Goal: Check status: Check status

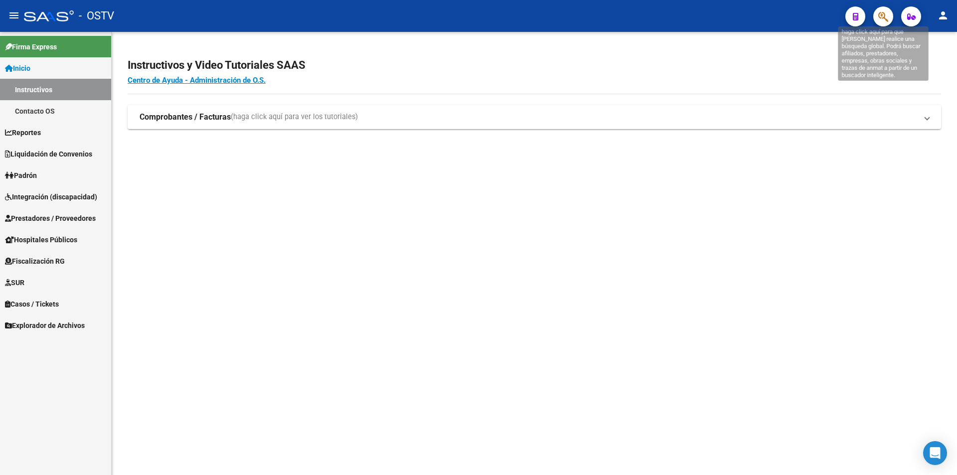
click at [883, 22] on icon "button" at bounding box center [883, 16] width 10 height 11
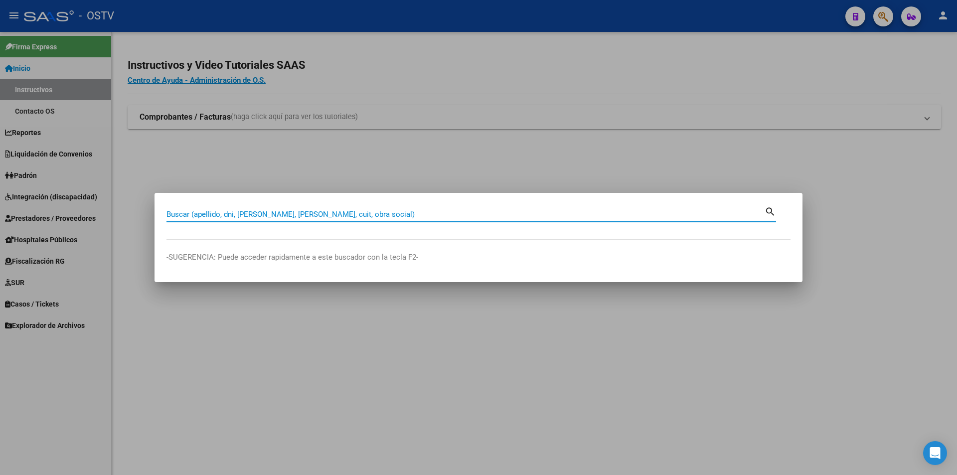
paste input "30631463"
type input "30631463"
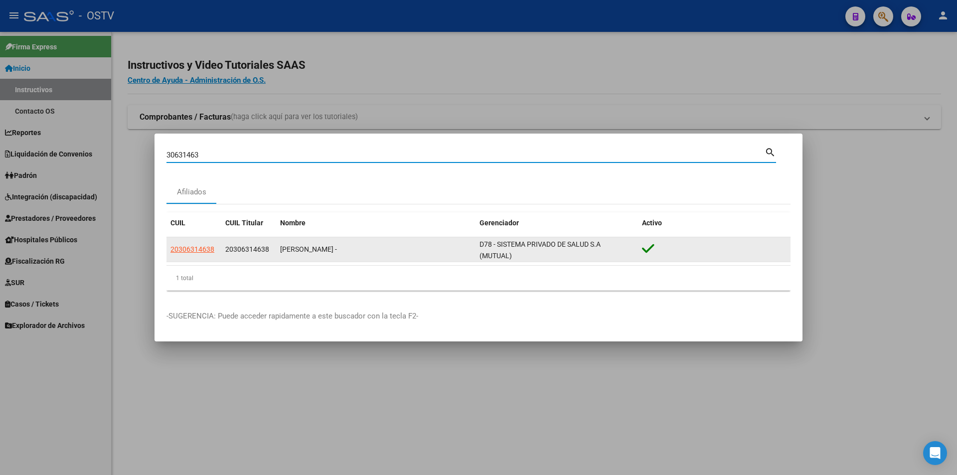
click at [190, 251] on span "20306314638" at bounding box center [192, 249] width 44 height 8
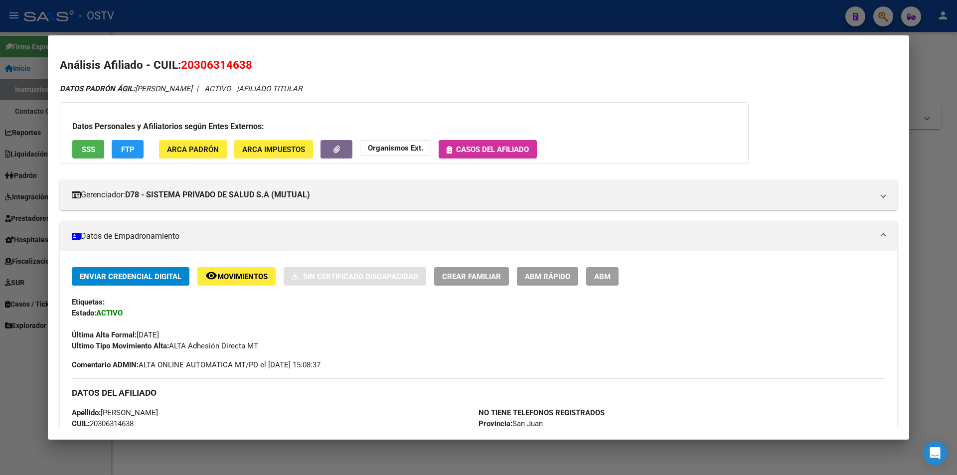
click at [116, 137] on div "Datos Personales y Afiliatorios según Entes Externos: SSS FTP ARCA Padrón ARCA …" at bounding box center [404, 133] width 688 height 62
click at [116, 145] on button "FTP" at bounding box center [128, 149] width 32 height 18
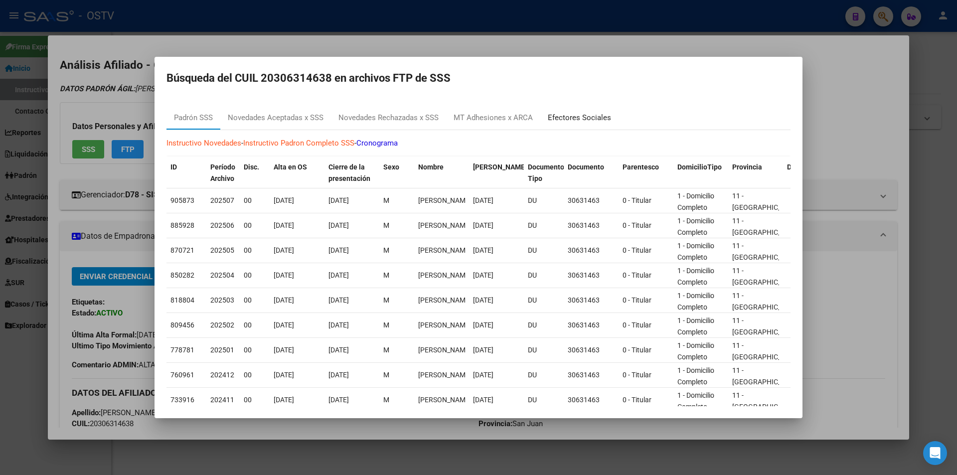
click at [590, 118] on div "Efectores Sociales" at bounding box center [579, 117] width 63 height 11
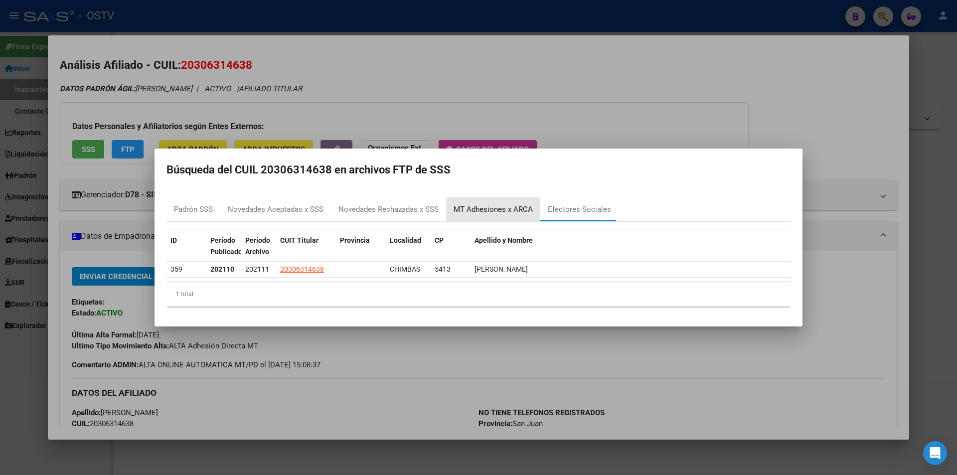
click at [497, 202] on div "MT Adhesiones x ARCA" at bounding box center [493, 209] width 94 height 24
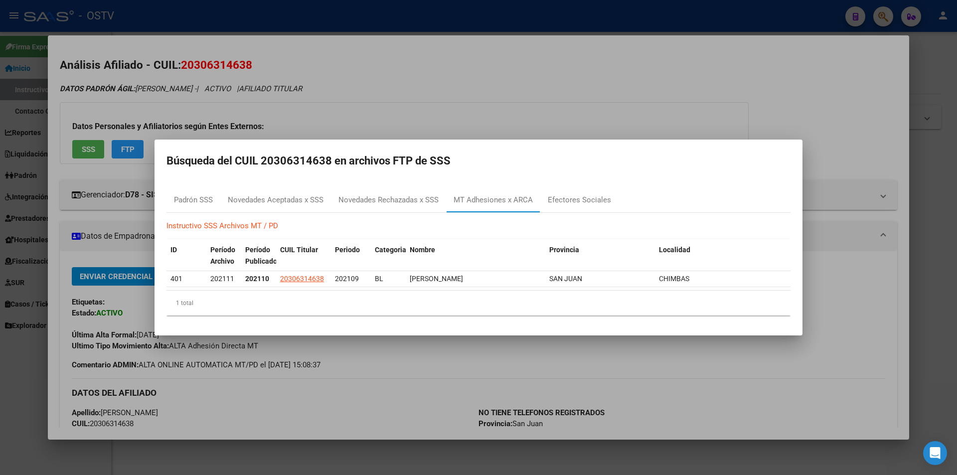
click at [400, 166] on h2 "Búsqueda del CUIL 20306314638 en archivos FTP de SSS" at bounding box center [478, 160] width 624 height 19
click at [400, 165] on h2 "Búsqueda del CUIL 20306314638 en archivos FTP de SSS" at bounding box center [478, 160] width 624 height 19
click at [425, 161] on h2 "Búsqueda del CUIL 20306314638 en archivos FTP de SSS" at bounding box center [478, 160] width 624 height 19
click at [397, 150] on mat-dialog-container "Búsqueda del CUIL 20306314638 en archivos FTP de SSS Padrón SSS Novedades Acept…" at bounding box center [478, 237] width 648 height 196
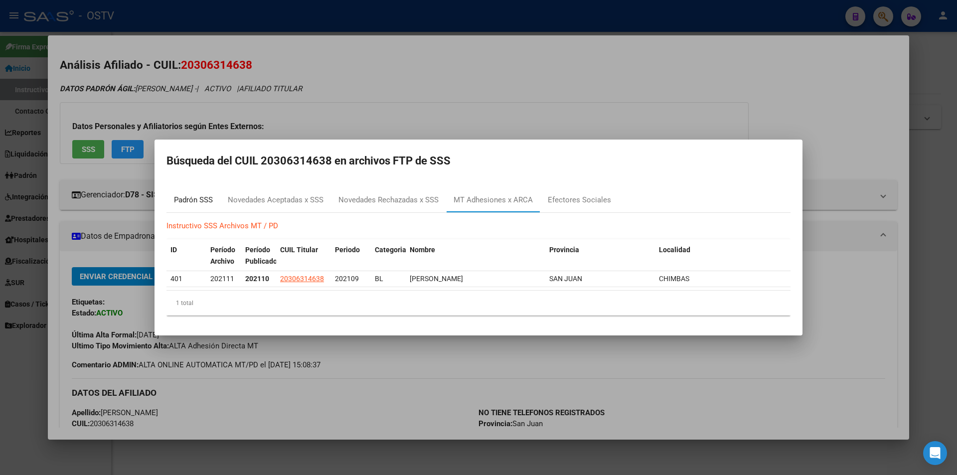
click at [206, 200] on div "Padrón SSS" at bounding box center [193, 199] width 39 height 11
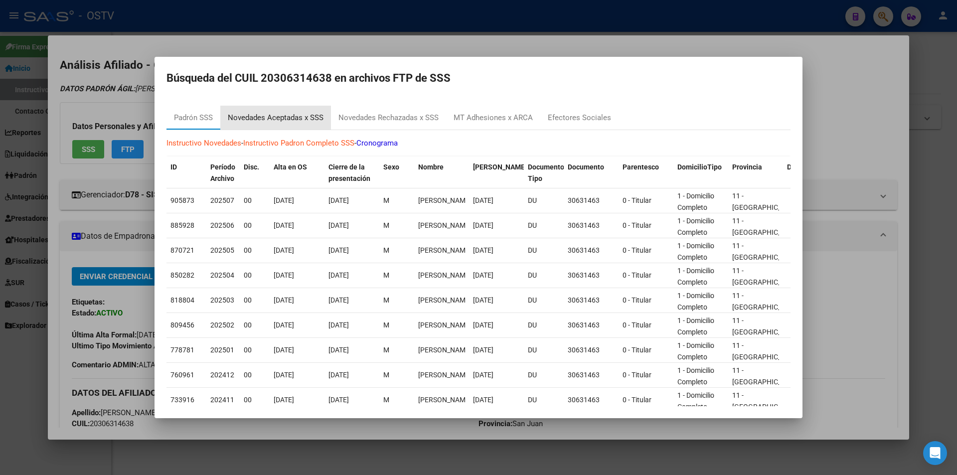
drag, startPoint x: 274, startPoint y: 124, endPoint x: 389, endPoint y: 114, distance: 115.0
click at [275, 124] on div "Novedades Aceptadas x SSS" at bounding box center [275, 118] width 111 height 24
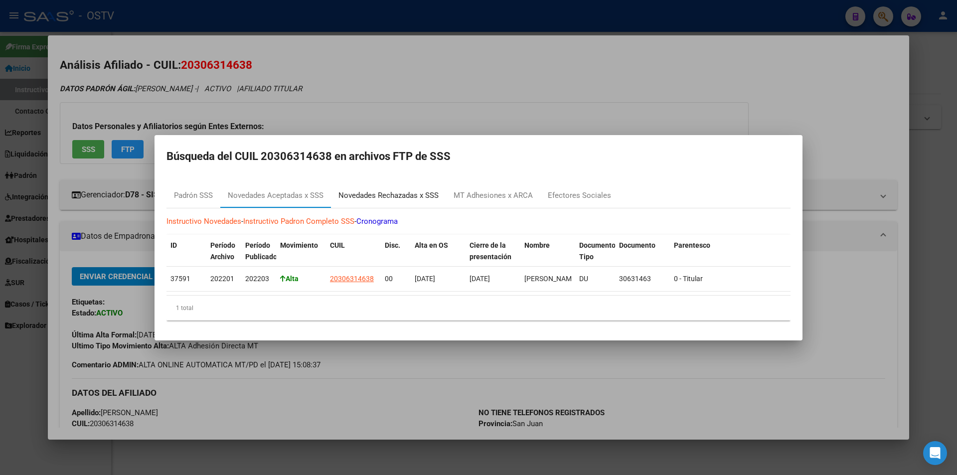
click at [374, 191] on div "Novedades Rechazadas x SSS" at bounding box center [388, 195] width 100 height 11
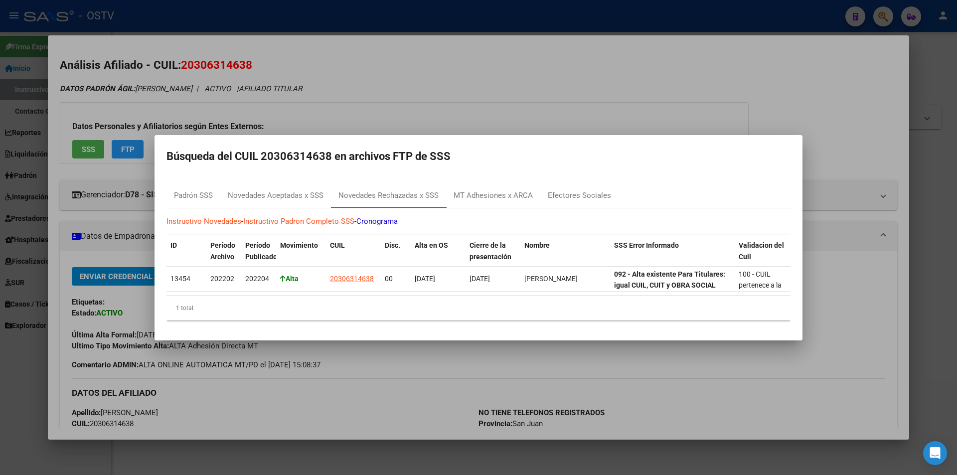
click at [510, 216] on p "Instructivo Novedades - Instructivo Padron Completo SSS - Cronograma" at bounding box center [478, 221] width 624 height 11
drag, startPoint x: 515, startPoint y: 196, endPoint x: 609, endPoint y: 141, distance: 108.9
click at [516, 195] on div "MT Adhesiones x ARCA" at bounding box center [492, 195] width 79 height 11
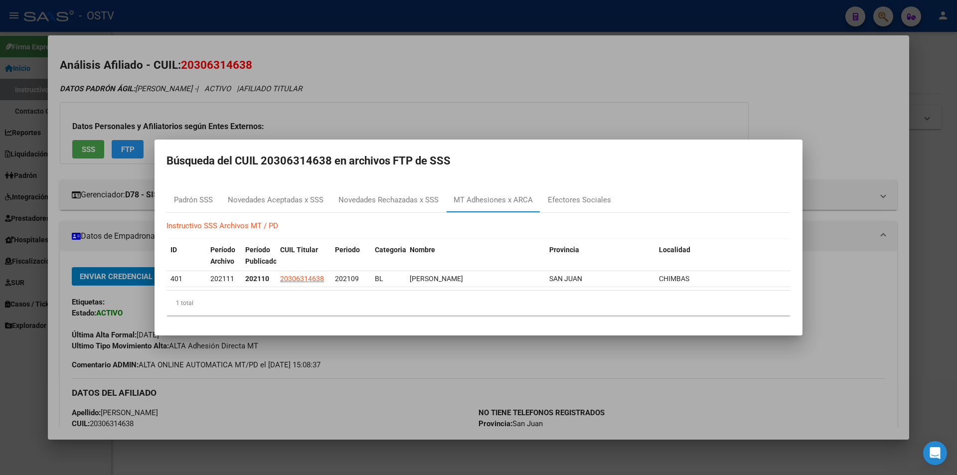
click at [600, 82] on div at bounding box center [478, 237] width 957 height 475
